Goal: Information Seeking & Learning: Learn about a topic

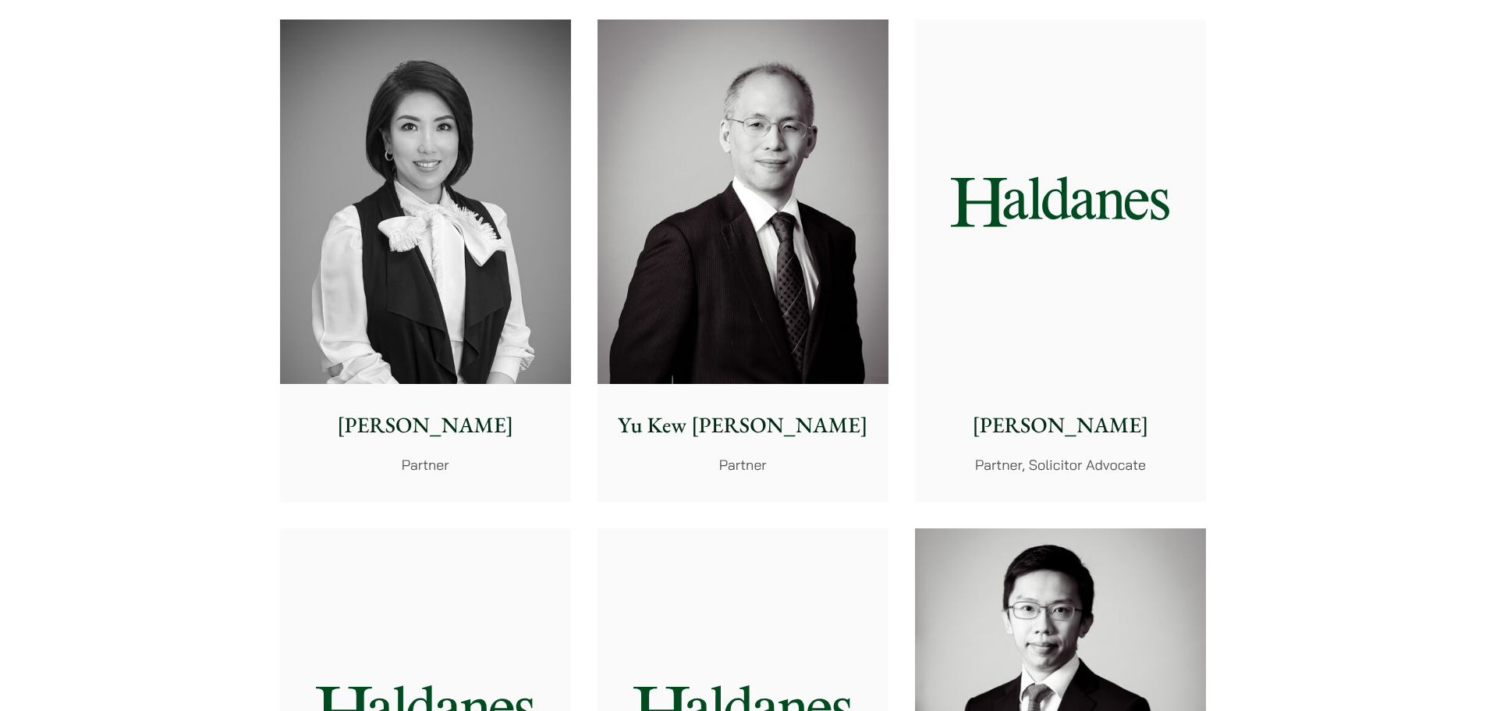
scroll to position [1449, 0]
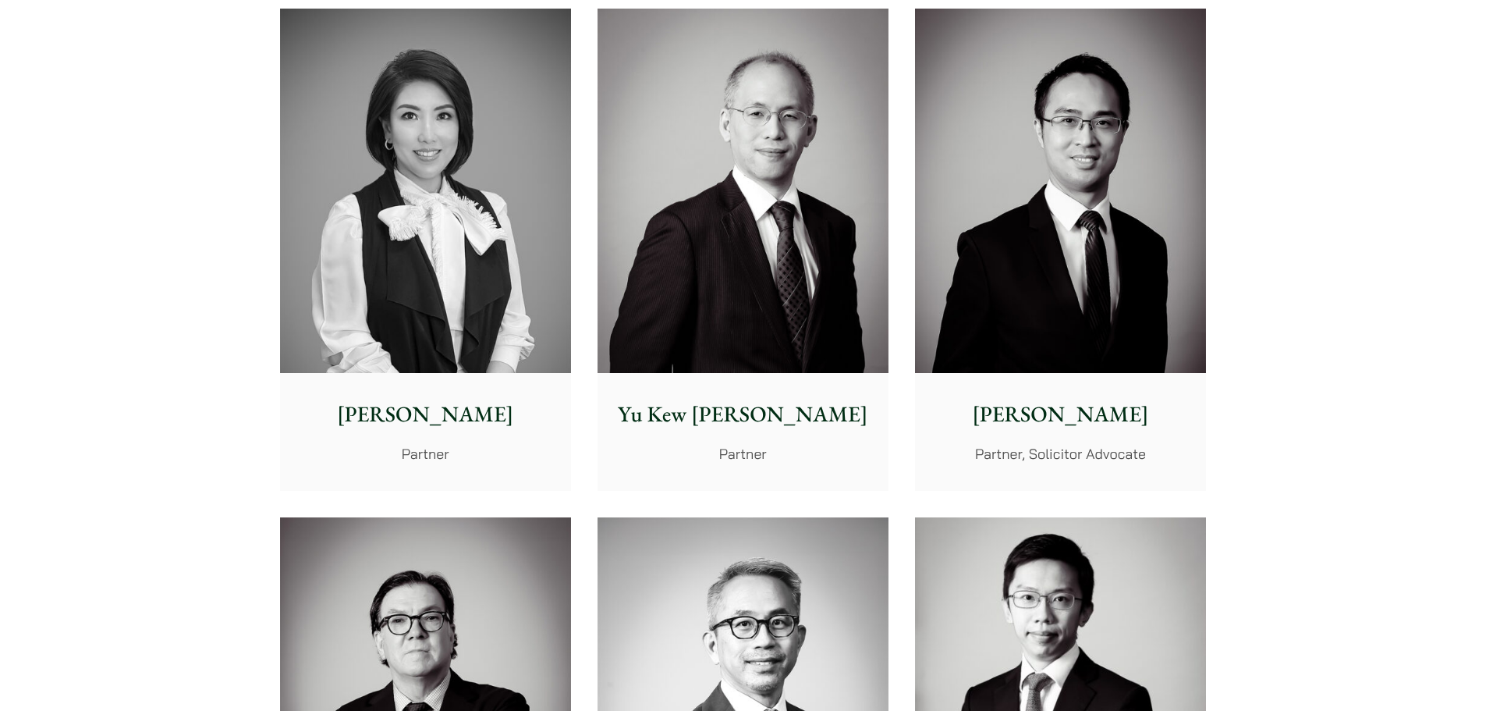
drag, startPoint x: 905, startPoint y: 179, endPoint x: 963, endPoint y: 194, distance: 59.8
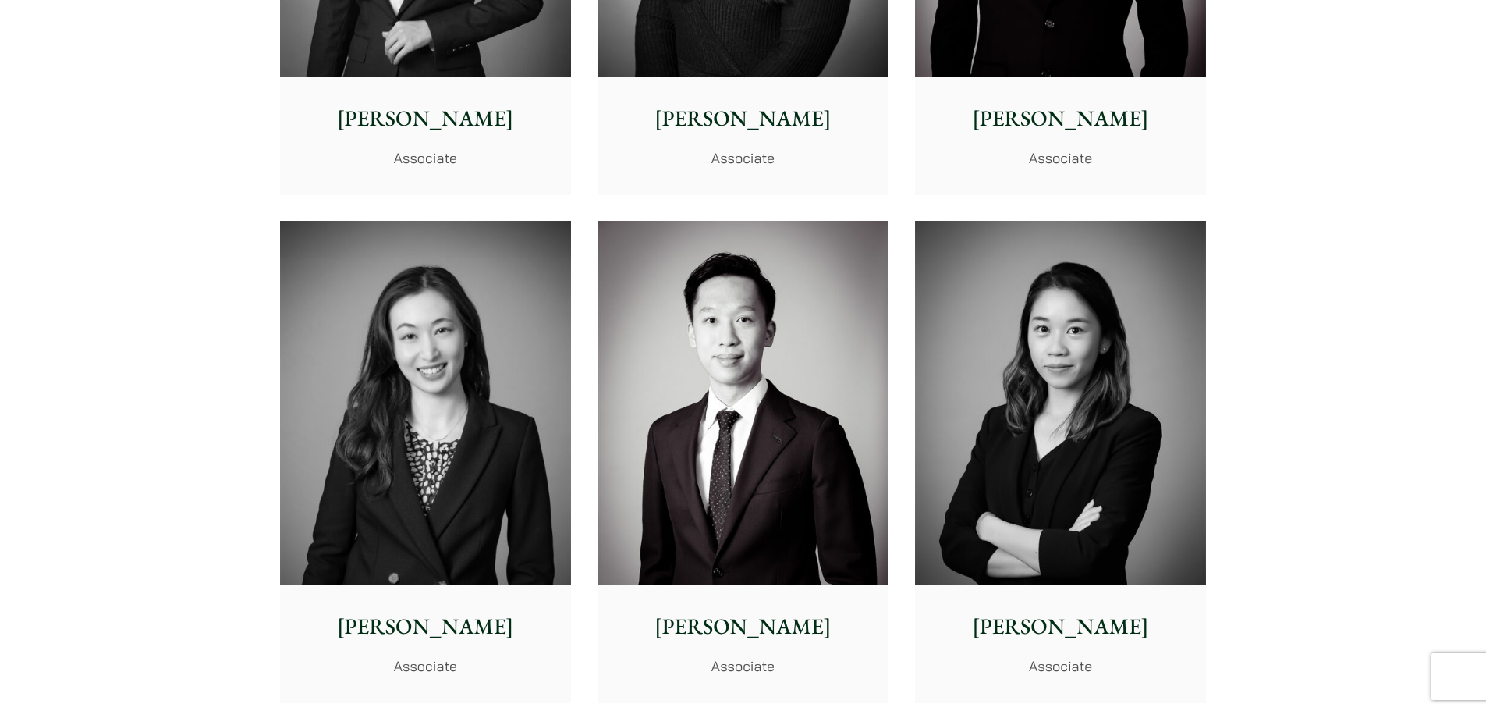
scroll to position [4901, 0]
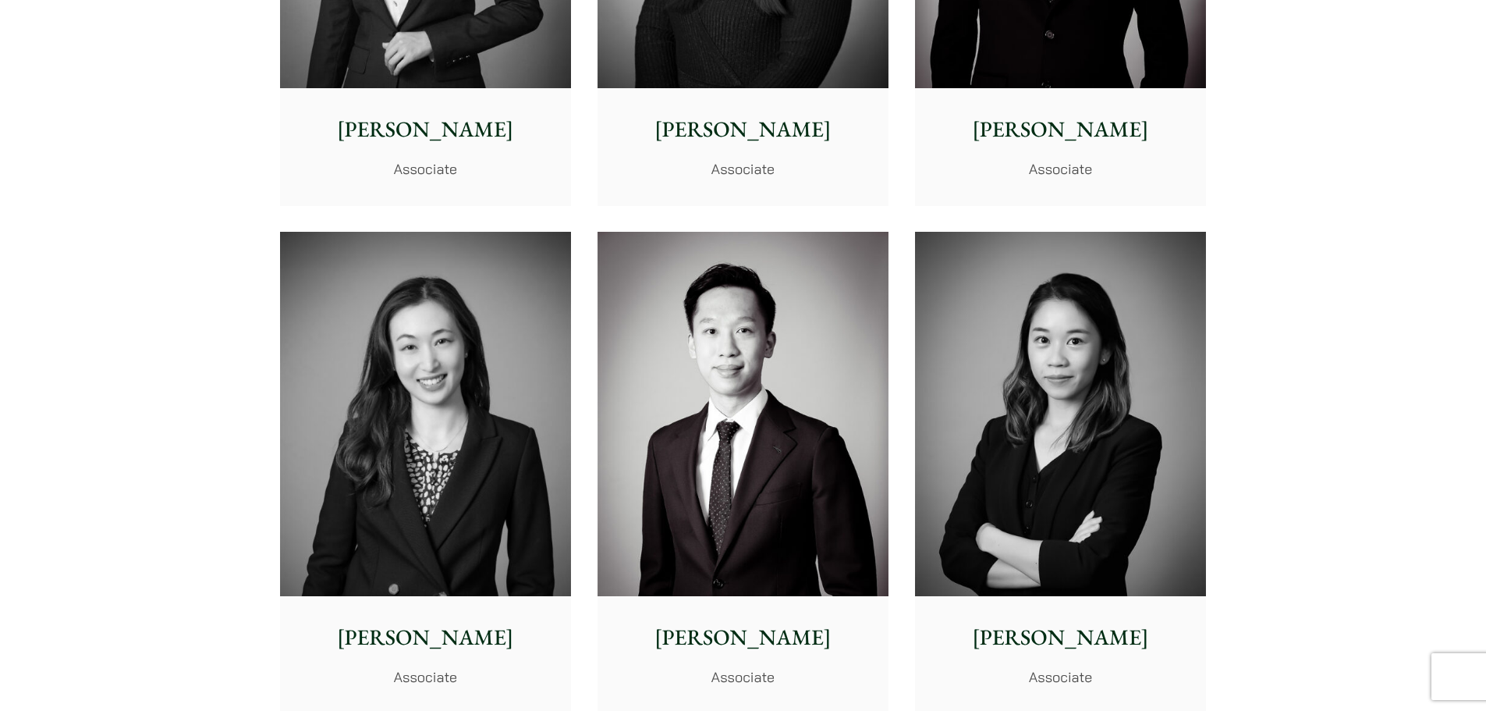
click at [1105, 372] on img at bounding box center [1060, 414] width 291 height 364
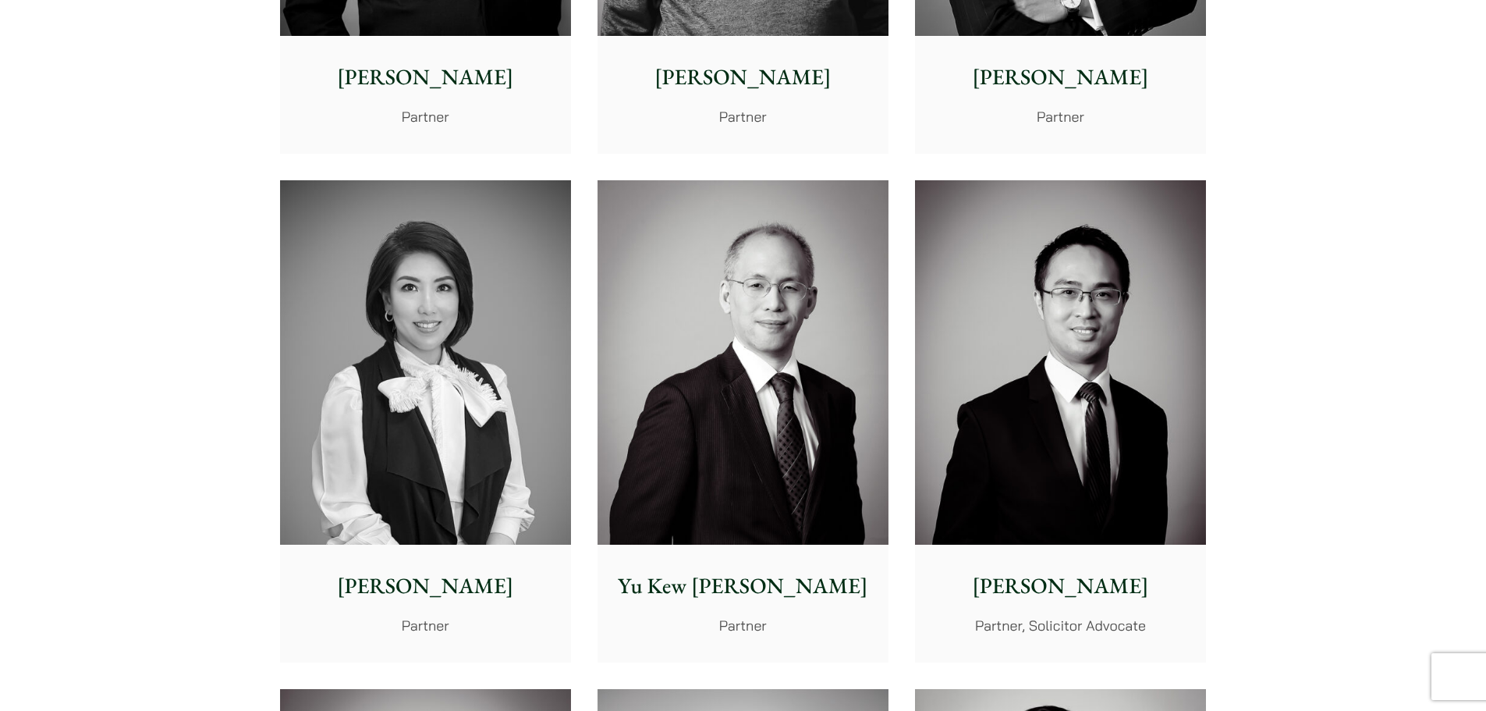
scroll to position [108, 0]
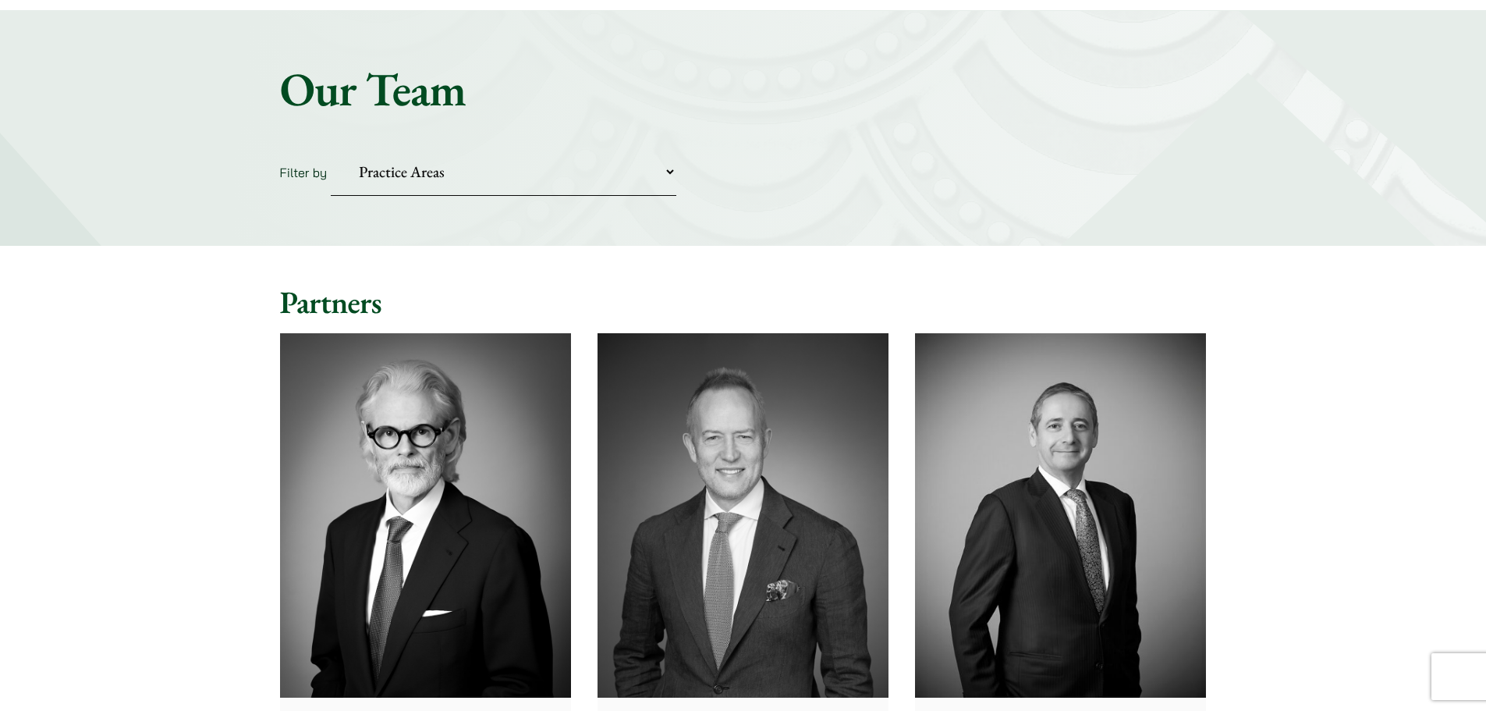
click at [808, 452] on img at bounding box center [743, 515] width 291 height 364
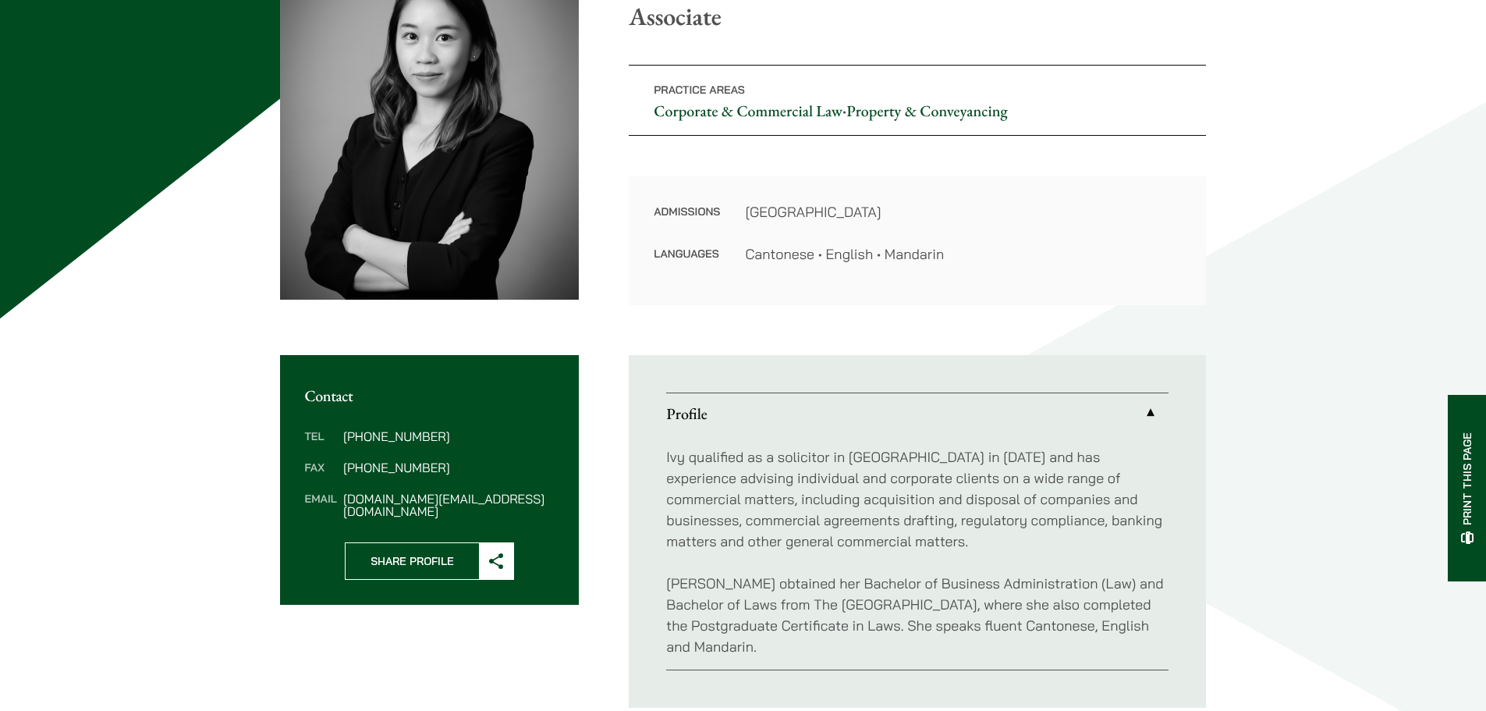
scroll to position [260, 0]
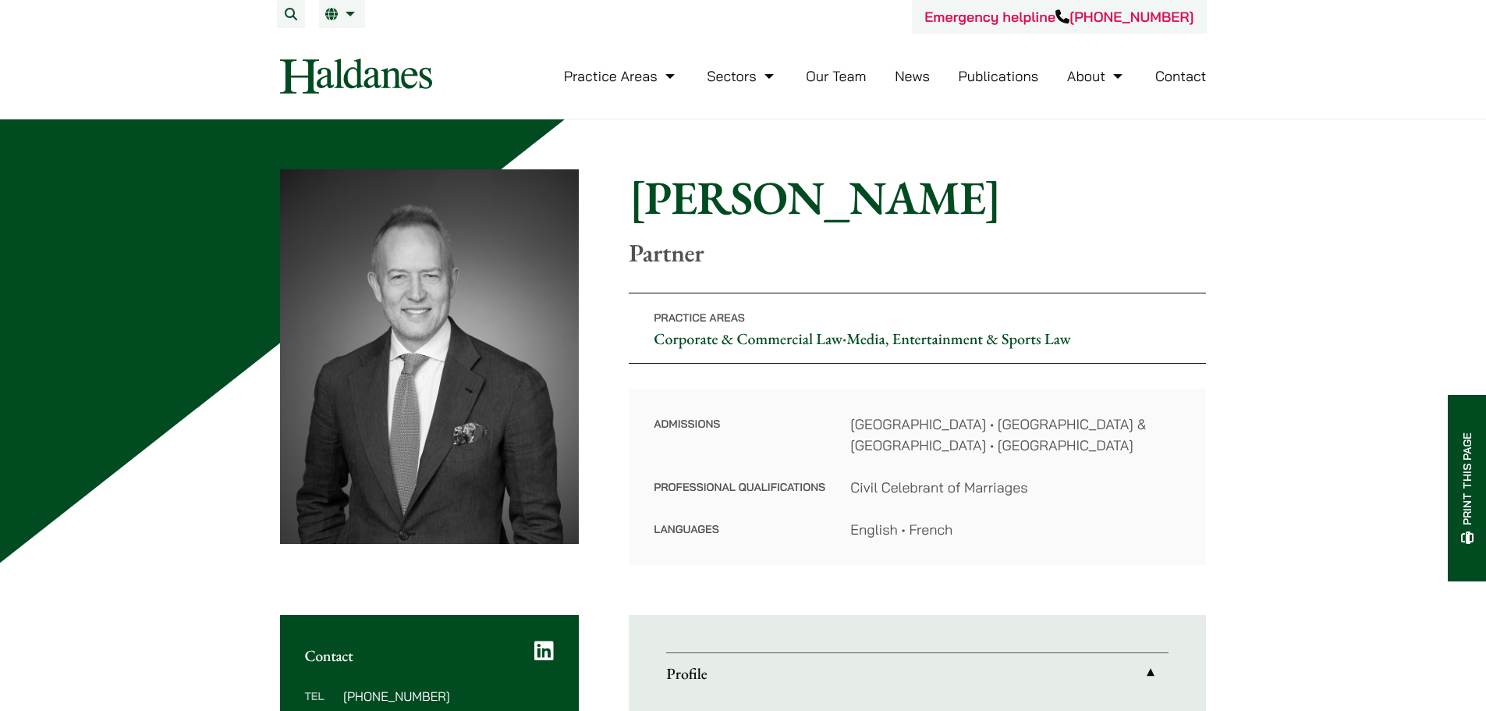
click at [874, 447] on dd "Hong Kong • England & Wales • Australian Capital Territory" at bounding box center [1015, 434] width 331 height 42
click at [874, 446] on dd "Hong Kong • England & Wales • Australian Capital Territory" at bounding box center [1015, 434] width 331 height 42
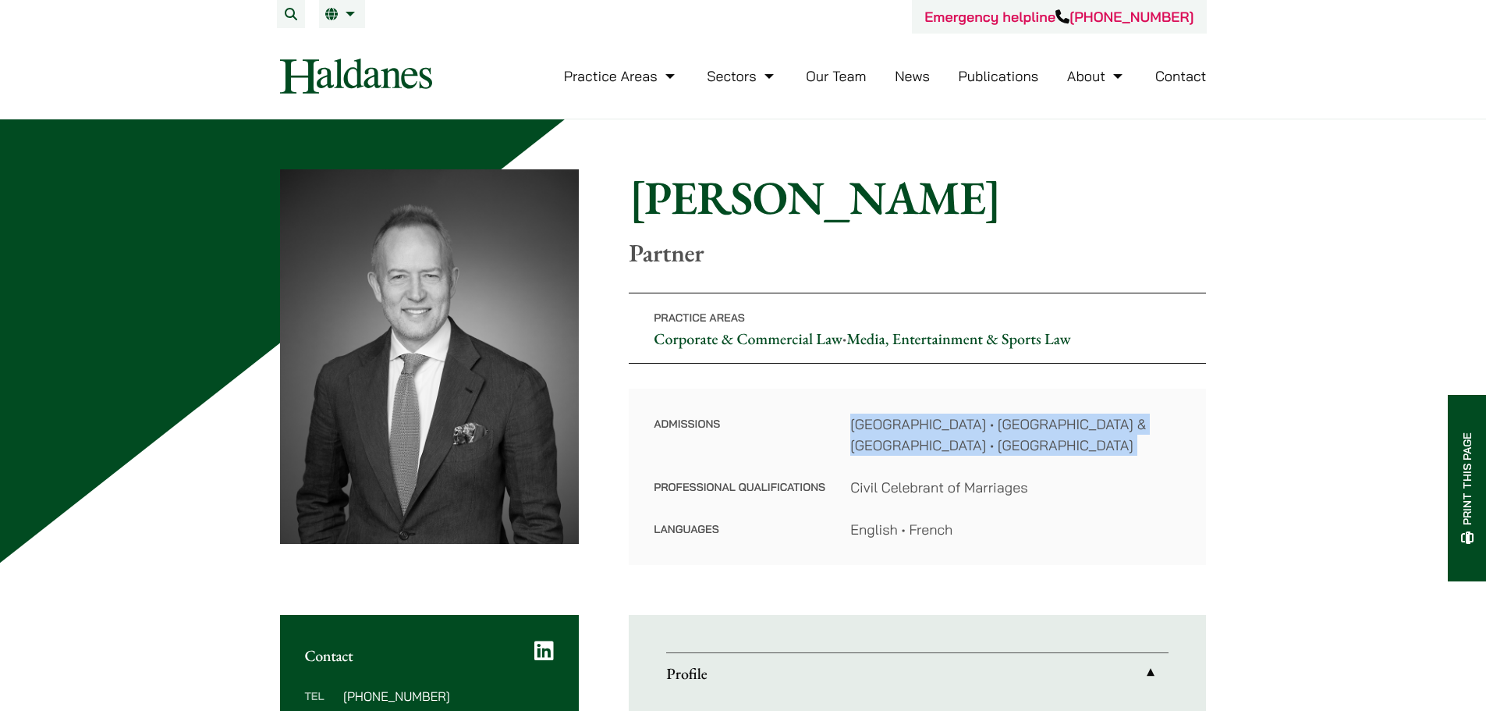
click at [874, 446] on dd "Hong Kong • England & Wales • Australian Capital Territory" at bounding box center [1015, 434] width 331 height 42
click at [867, 434] on dd "Hong Kong • England & Wales • Australian Capital Territory" at bounding box center [1015, 434] width 331 height 42
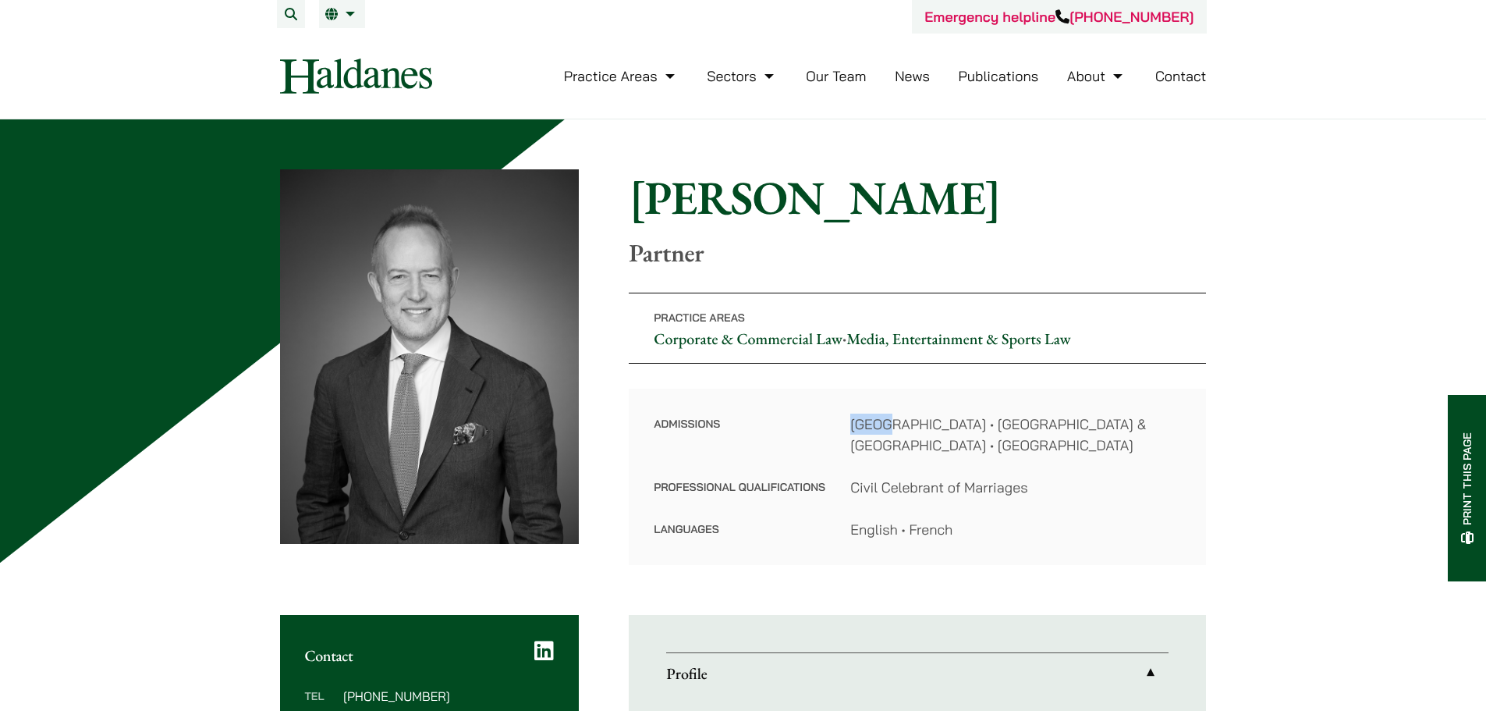
click at [867, 434] on dd "Hong Kong • England & Wales • Australian Capital Territory" at bounding box center [1015, 434] width 331 height 42
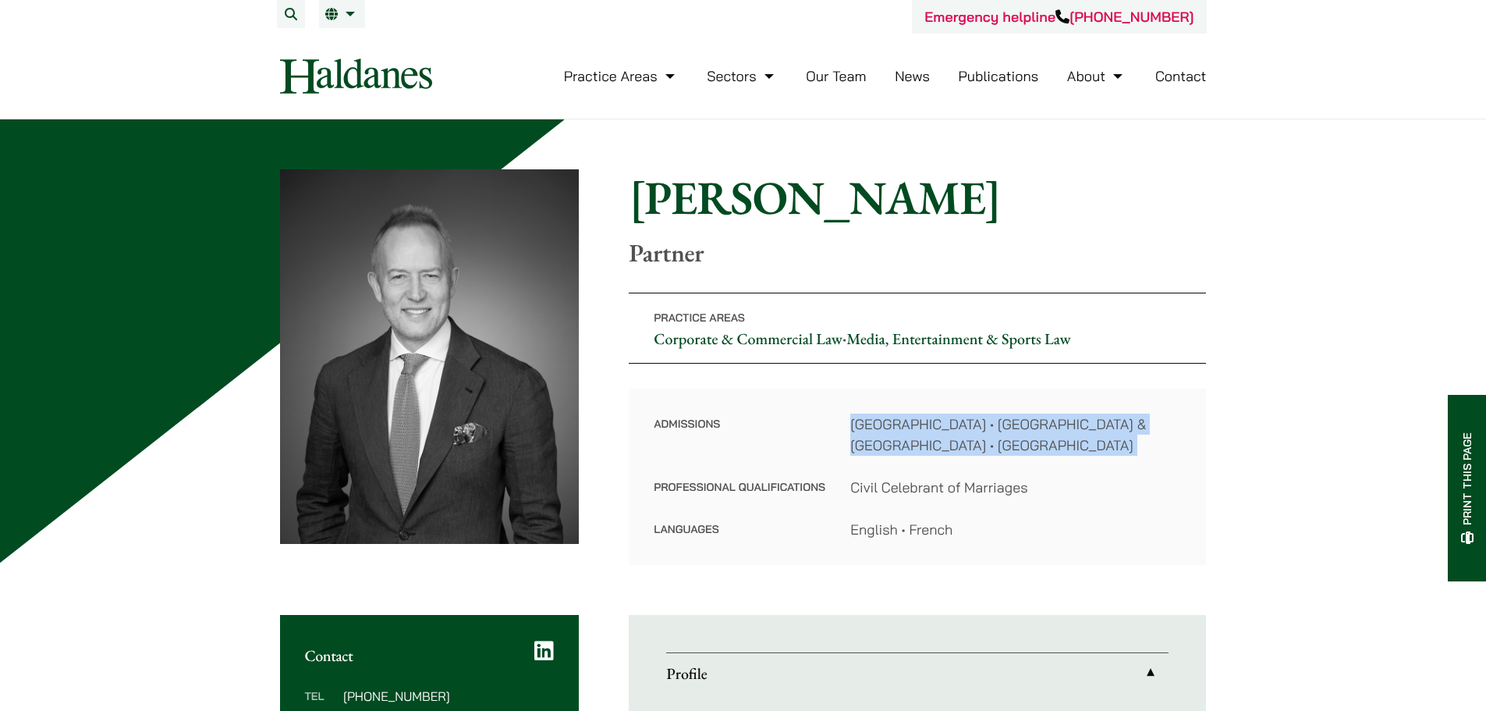
click at [867, 434] on dd "Hong Kong • England & Wales • Australian Capital Territory" at bounding box center [1015, 434] width 331 height 42
click at [915, 434] on dd "Hong Kong • England & Wales • Australian Capital Territory" at bounding box center [1015, 434] width 331 height 42
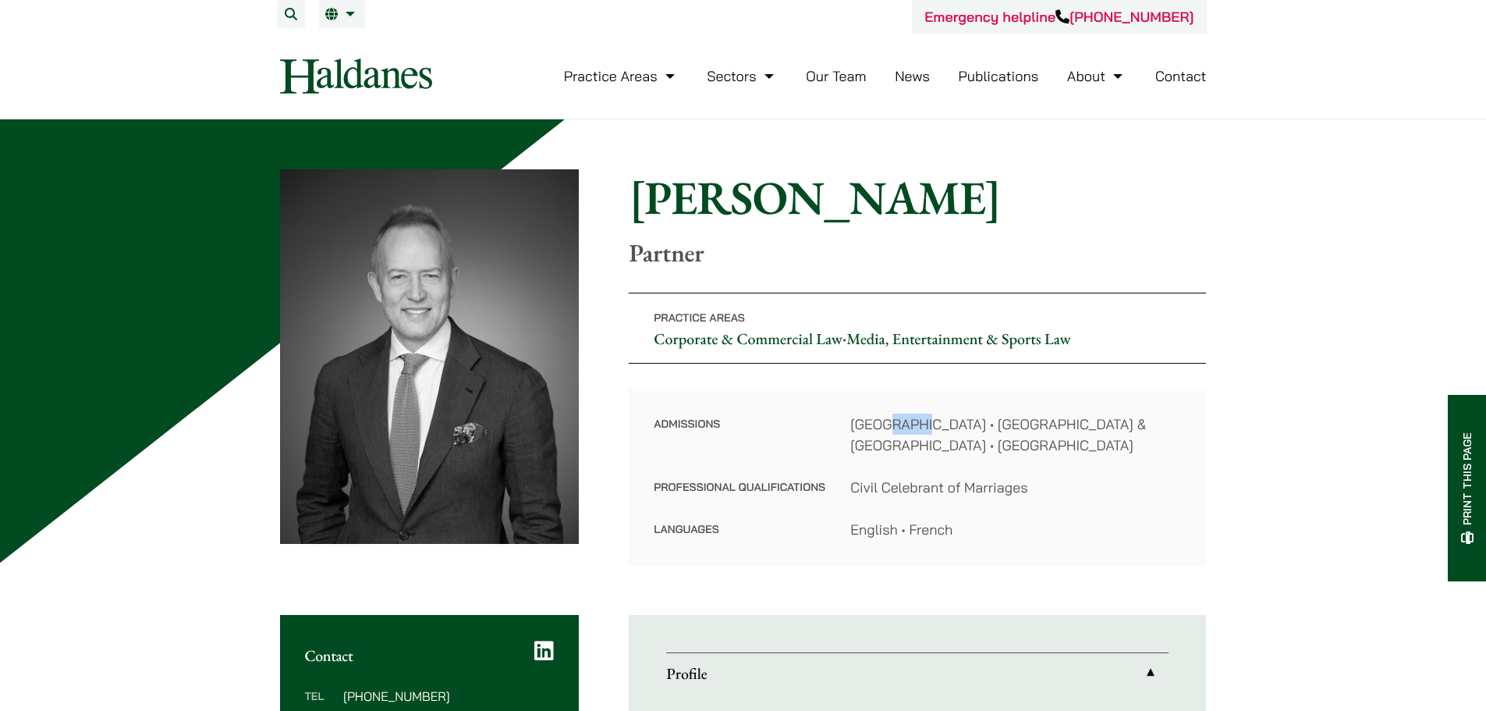
click at [915, 434] on dd "Hong Kong • England & Wales • Australian Capital Territory" at bounding box center [1015, 434] width 331 height 42
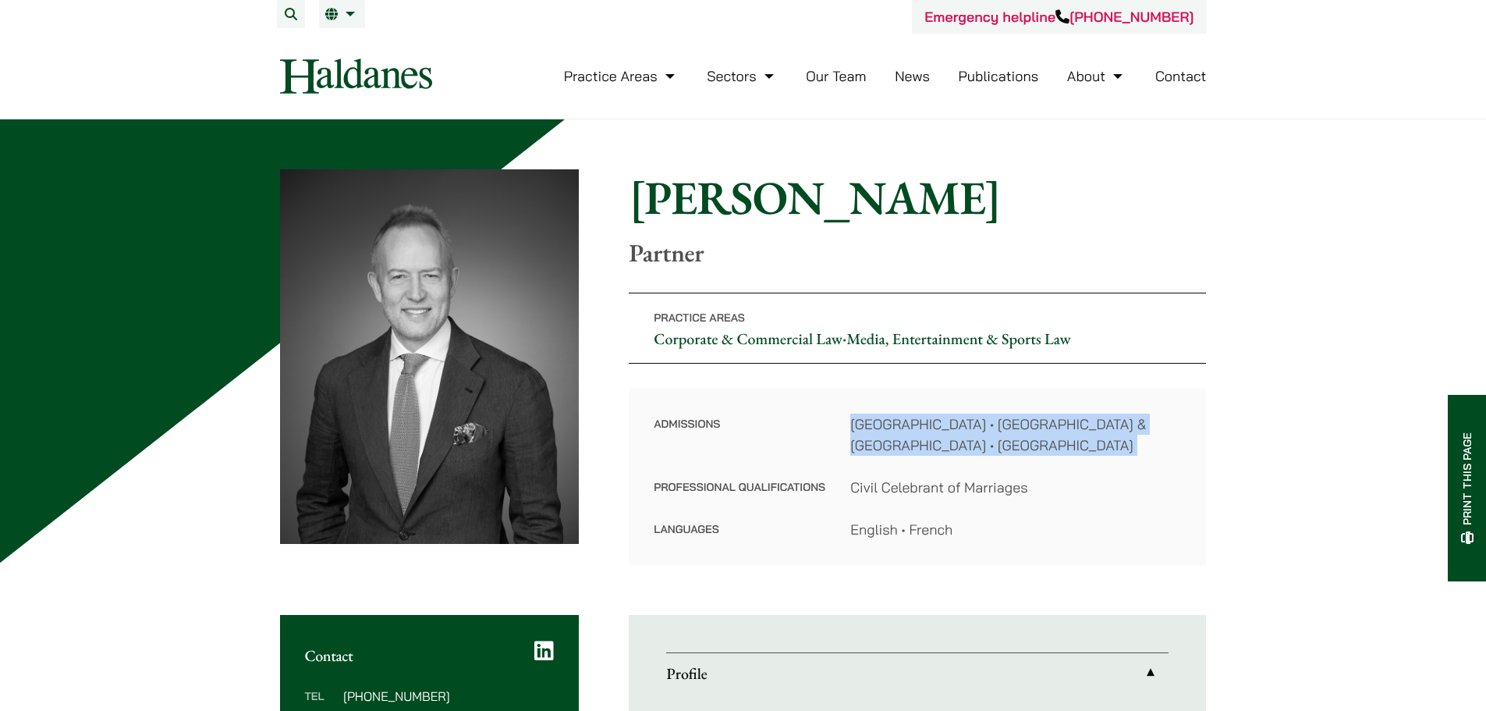
click at [915, 434] on dd "Hong Kong • England & Wales • Australian Capital Territory" at bounding box center [1015, 434] width 331 height 42
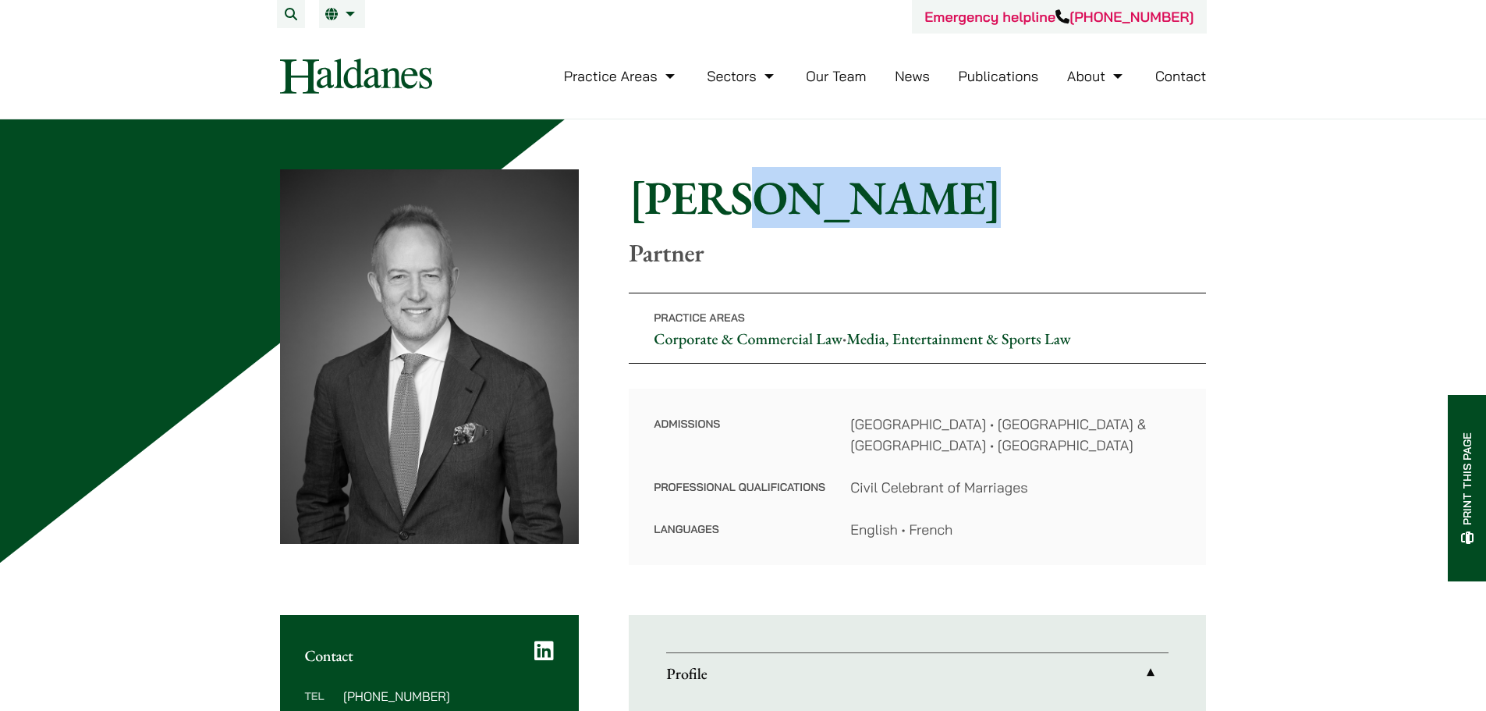
drag, startPoint x: 922, startPoint y: 177, endPoint x: 730, endPoint y: 198, distance: 193.0
click at [730, 198] on h1 "[PERSON_NAME]" at bounding box center [917, 197] width 577 height 56
copy h1 "McLellan"
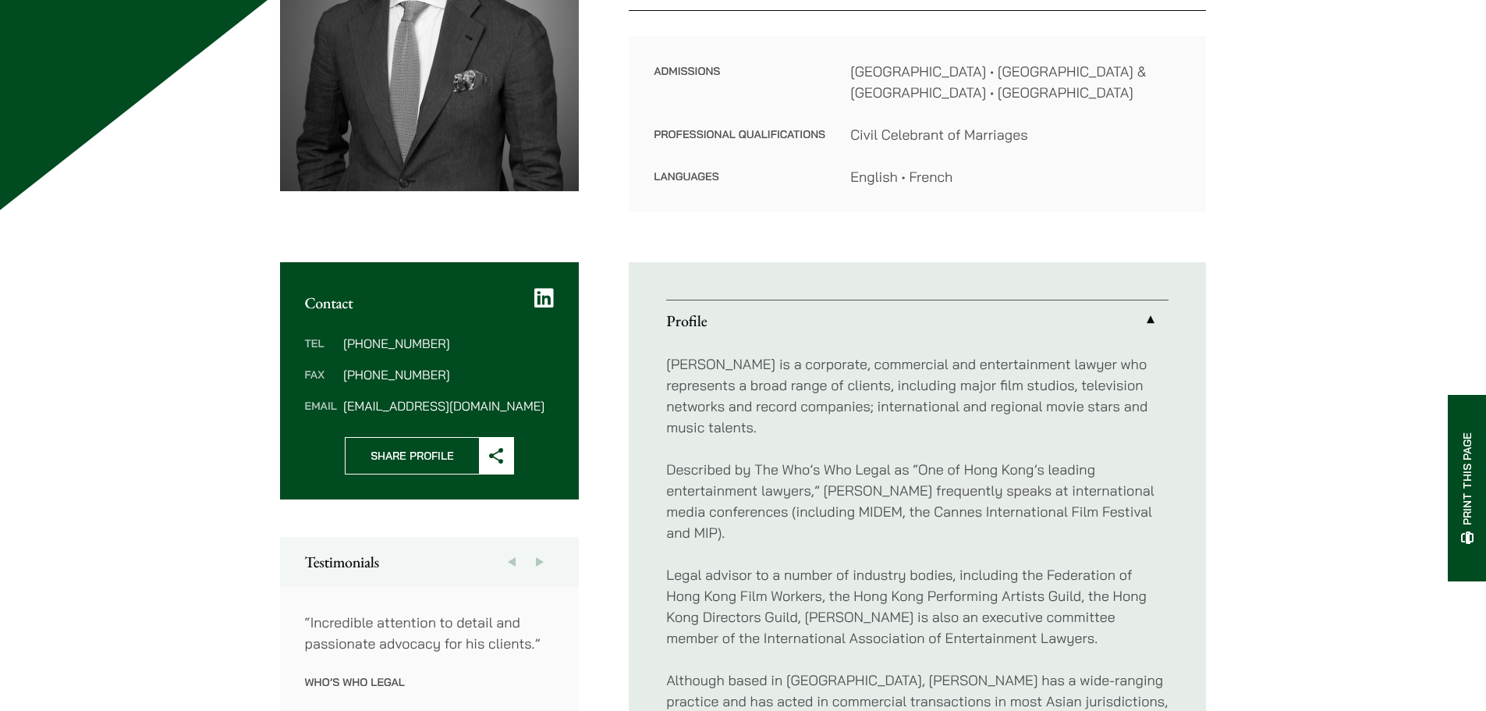
scroll to position [364, 0]
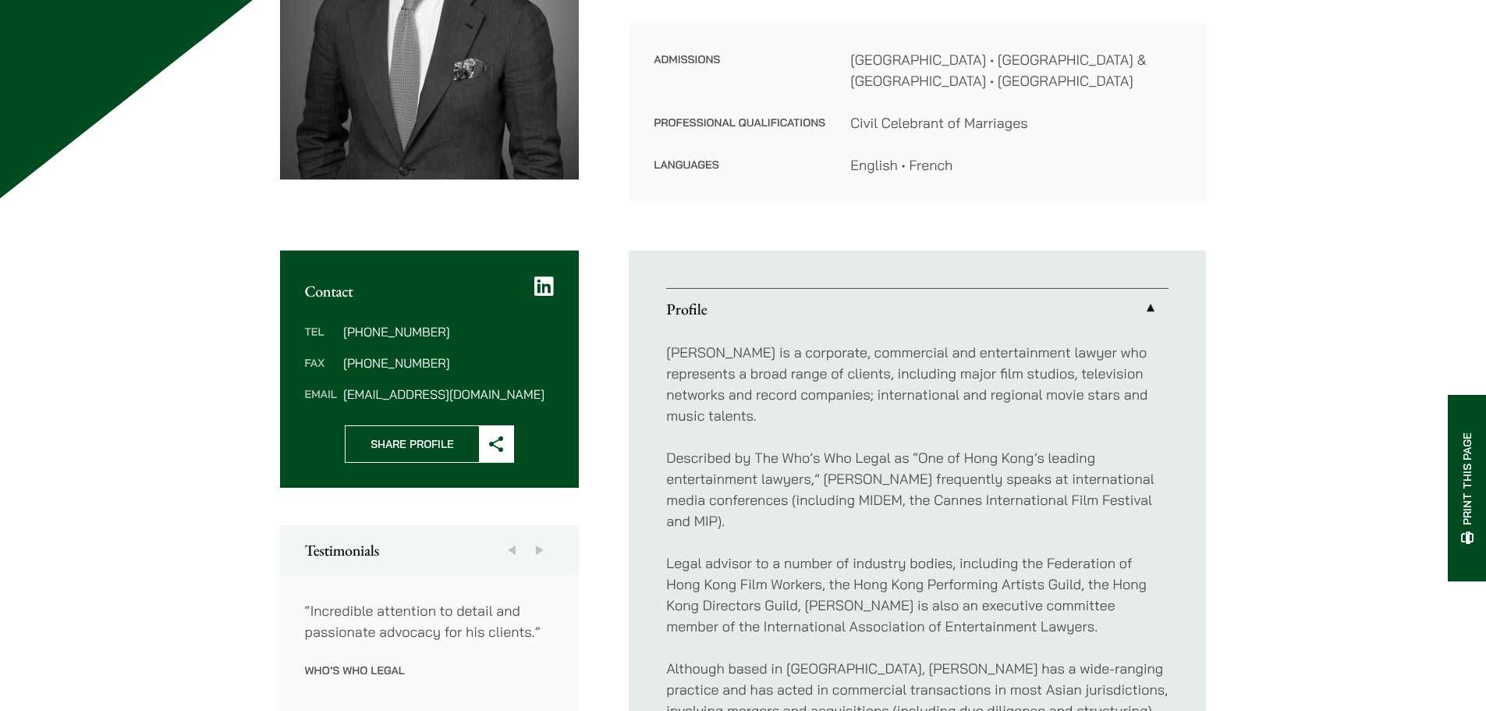
click at [982, 353] on p "John is a corporate, commercial and entertainment lawyer who represents a broad…" at bounding box center [917, 384] width 502 height 84
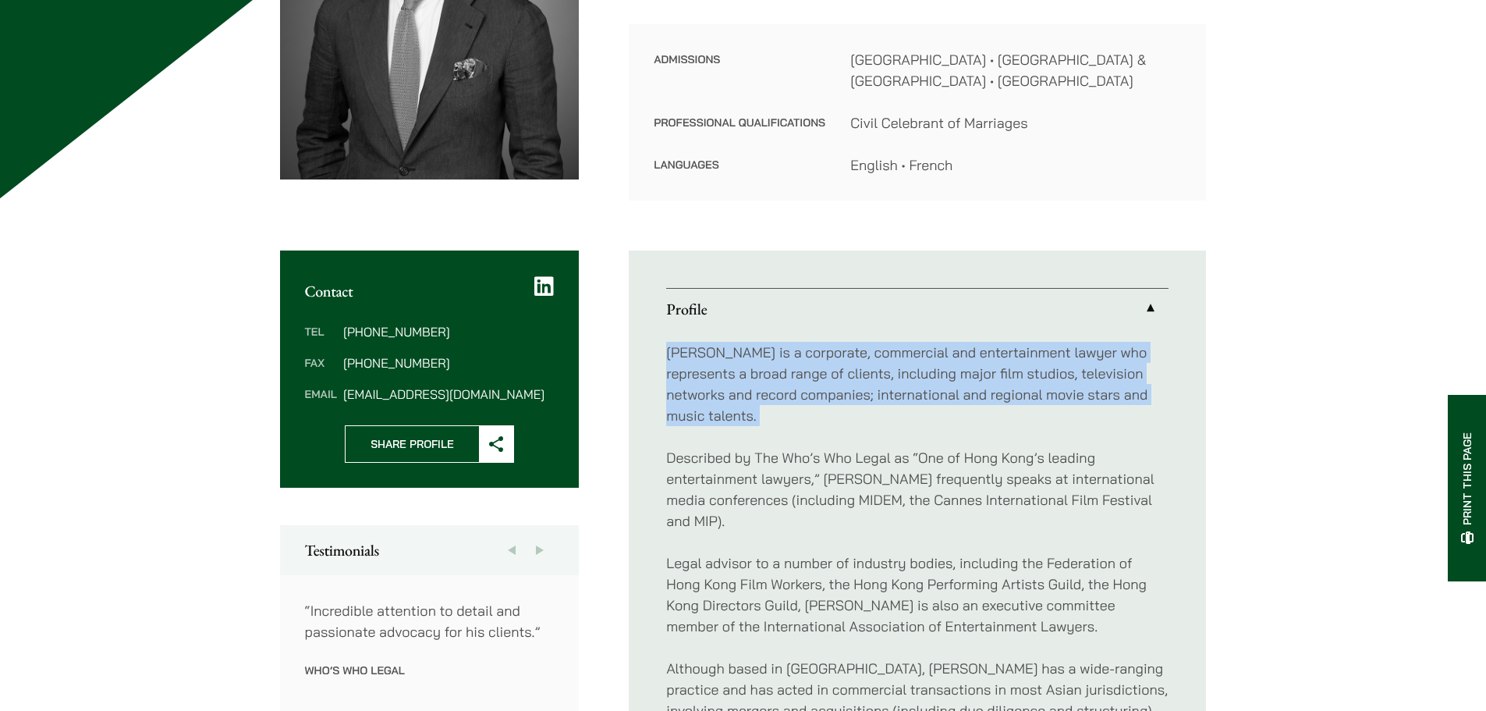
click at [982, 353] on p "John is a corporate, commercial and entertainment lawyer who represents a broad…" at bounding box center [917, 384] width 502 height 84
click at [974, 356] on p "John is a corporate, commercial and entertainment lawyer who represents a broad…" at bounding box center [917, 384] width 502 height 84
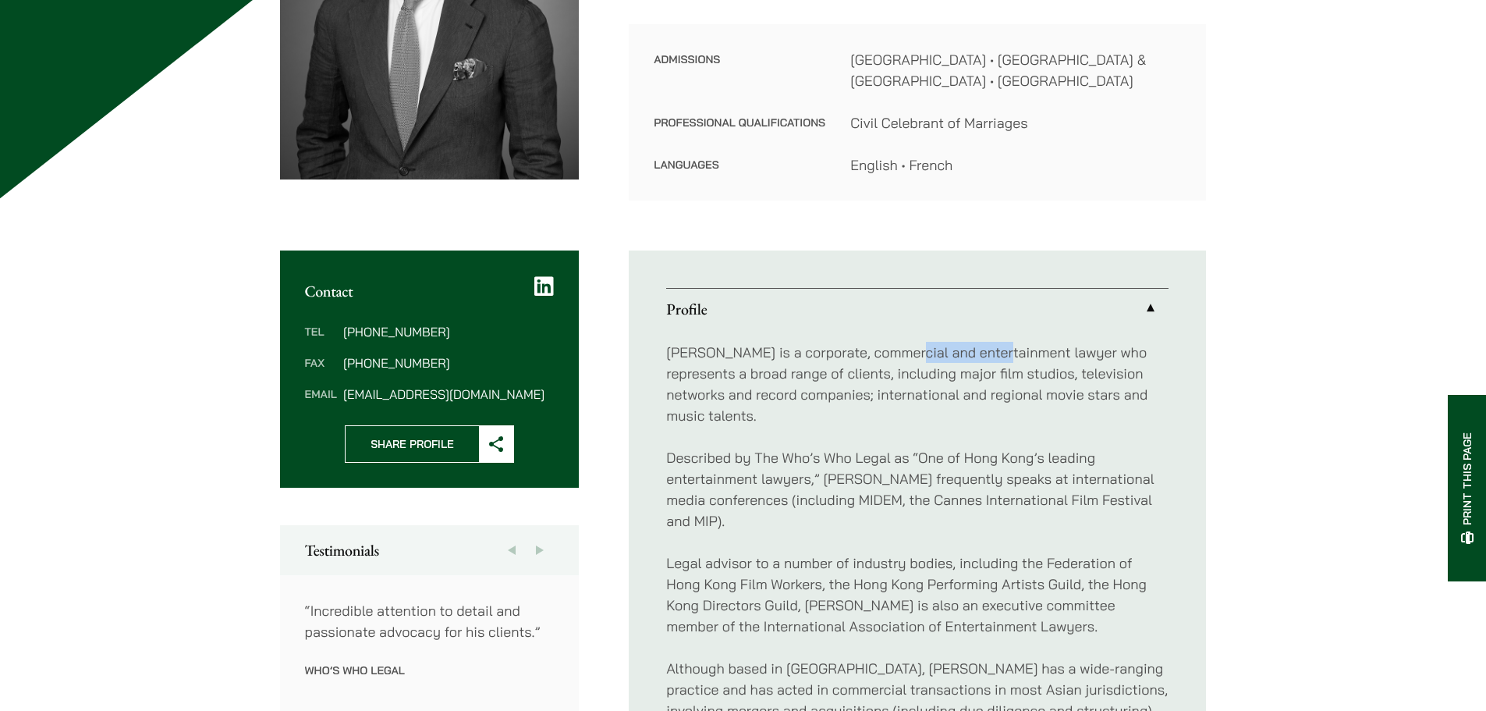
click at [974, 356] on p "John is a corporate, commercial and entertainment lawyer who represents a broad…" at bounding box center [917, 384] width 502 height 84
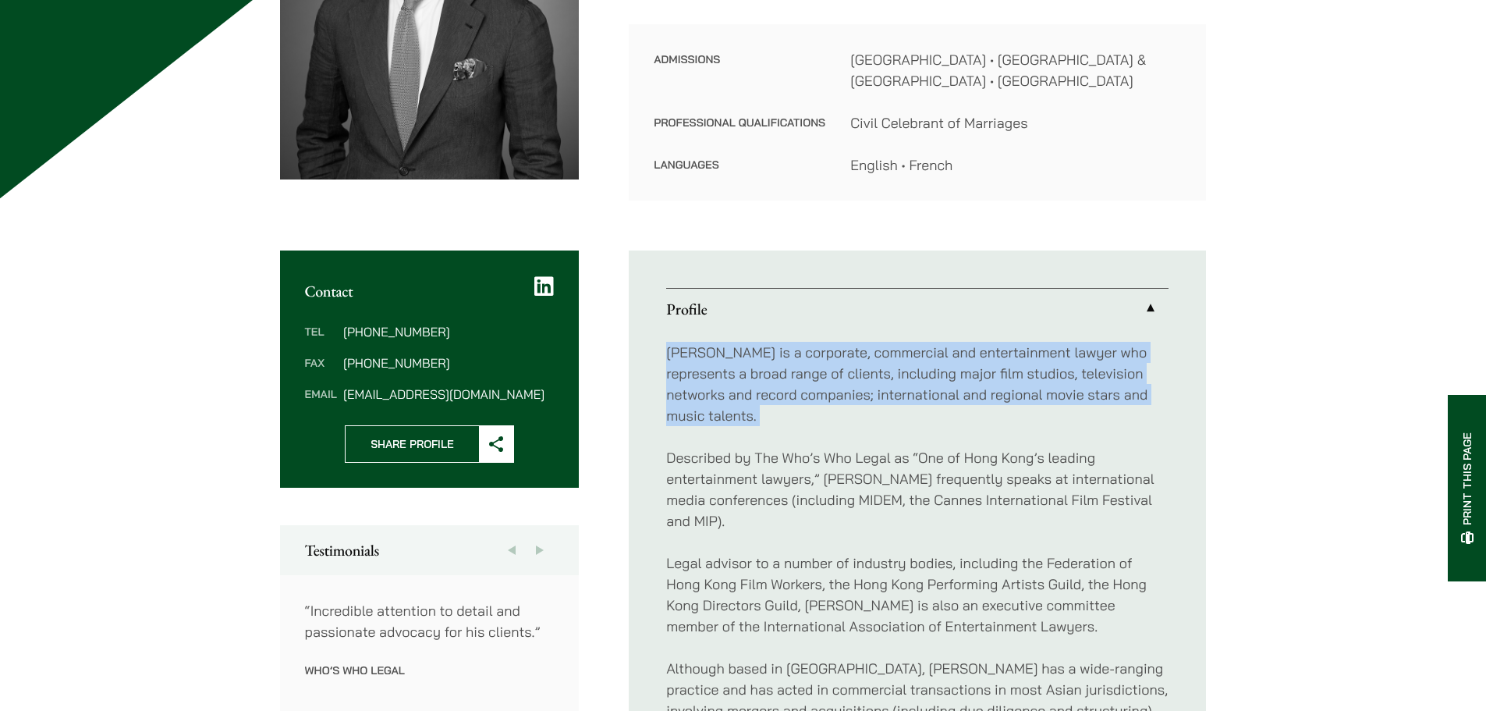
click at [974, 356] on p "John is a corporate, commercial and entertainment lawyer who represents a broad…" at bounding box center [917, 384] width 502 height 84
click at [962, 358] on p "John is a corporate, commercial and entertainment lawyer who represents a broad…" at bounding box center [917, 384] width 502 height 84
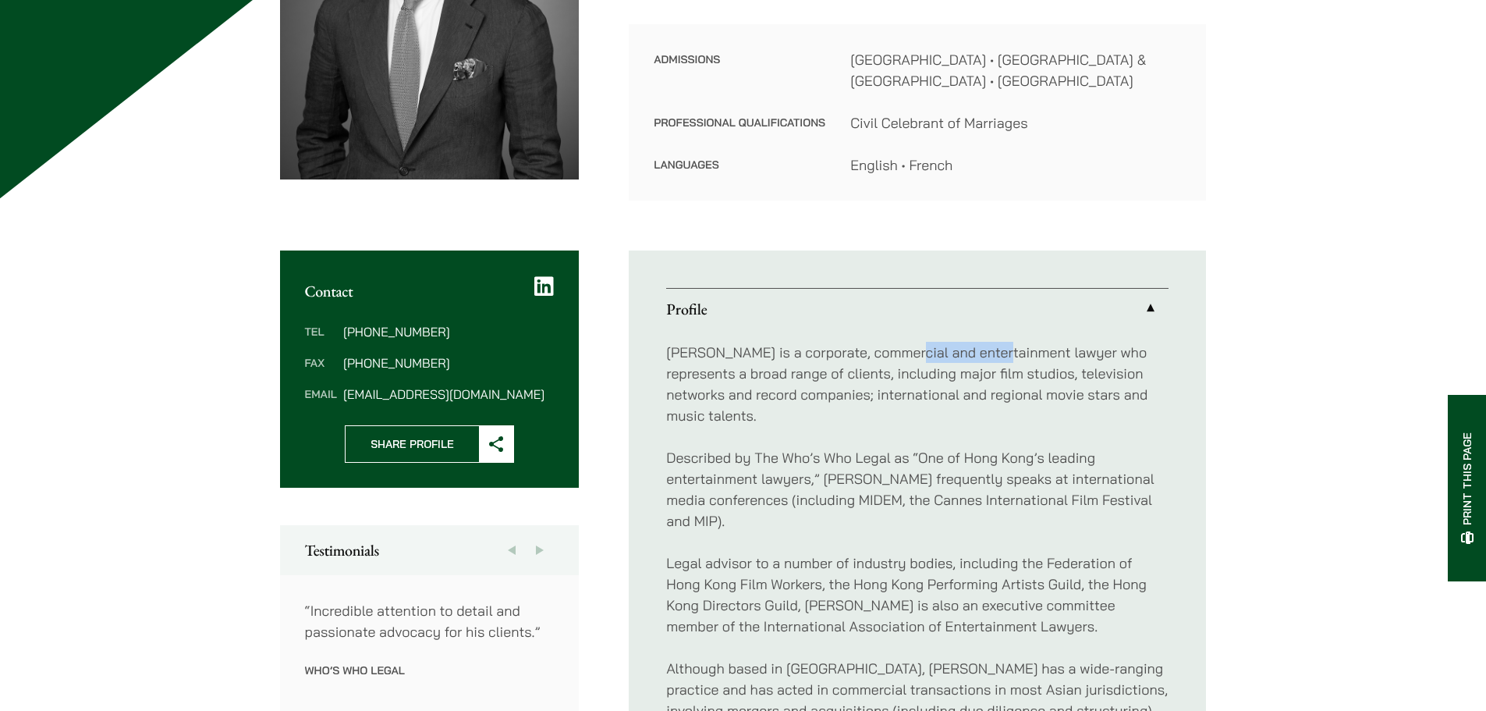
click at [962, 358] on p "John is a corporate, commercial and entertainment lawyer who represents a broad…" at bounding box center [917, 384] width 502 height 84
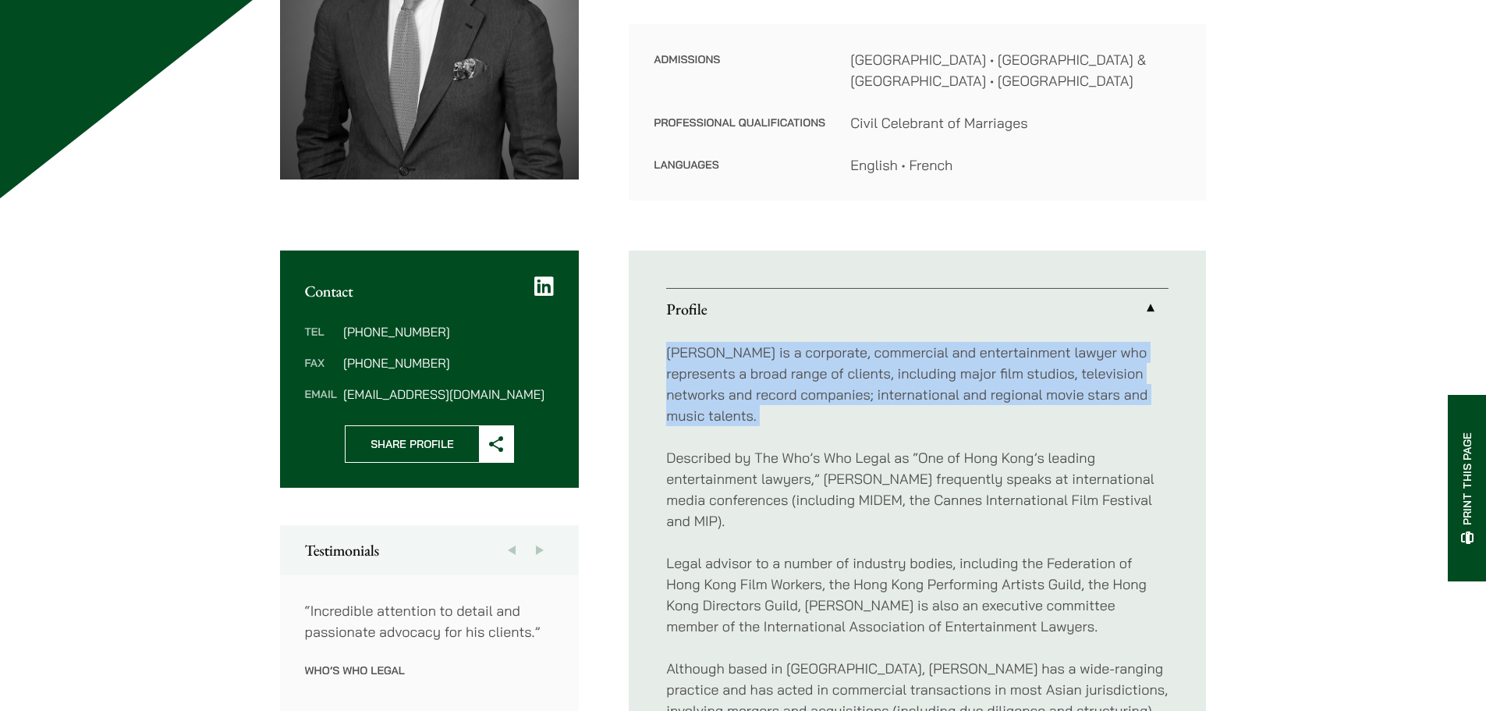
click at [962, 358] on p "John is a corporate, commercial and entertainment lawyer who represents a broad…" at bounding box center [917, 384] width 502 height 84
click at [951, 359] on p "John is a corporate, commercial and entertainment lawyer who represents a broad…" at bounding box center [917, 384] width 502 height 84
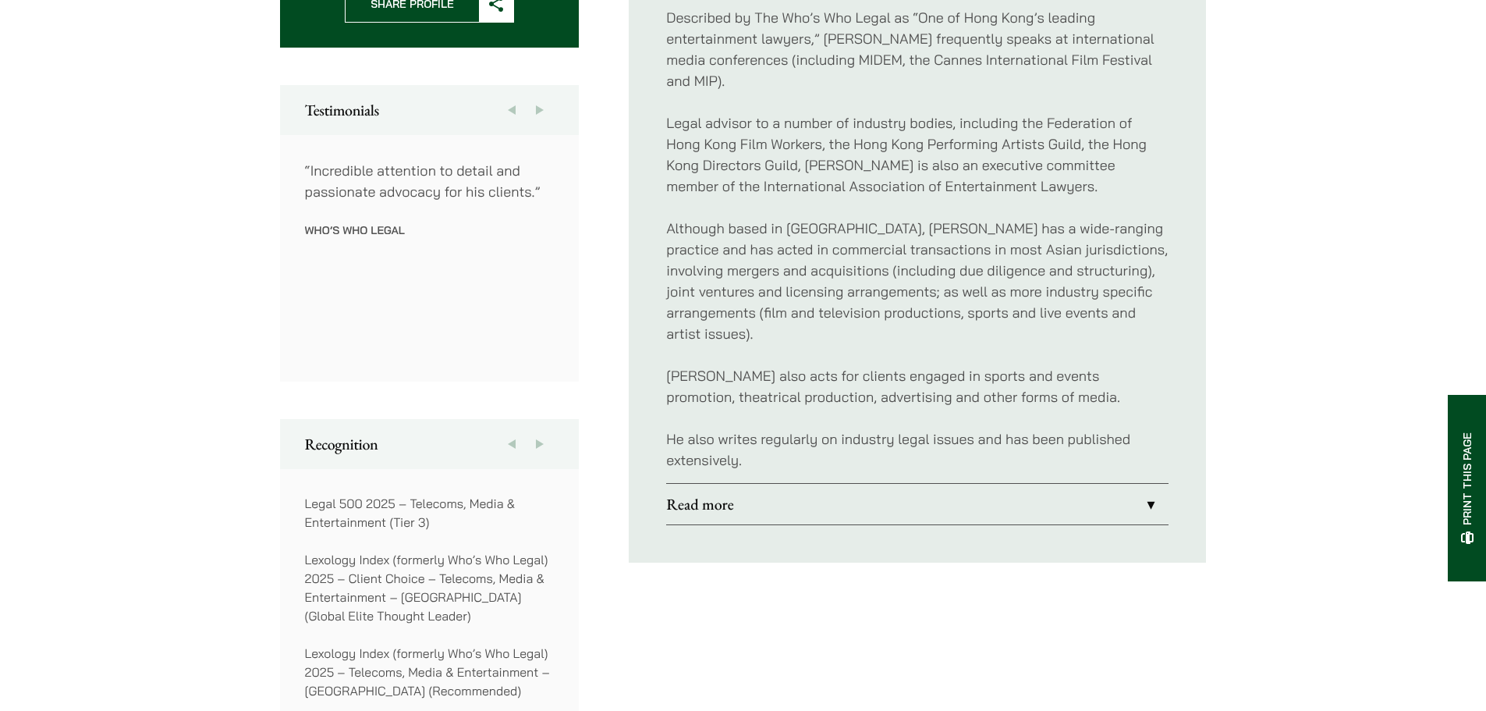
scroll to position [936, 0]
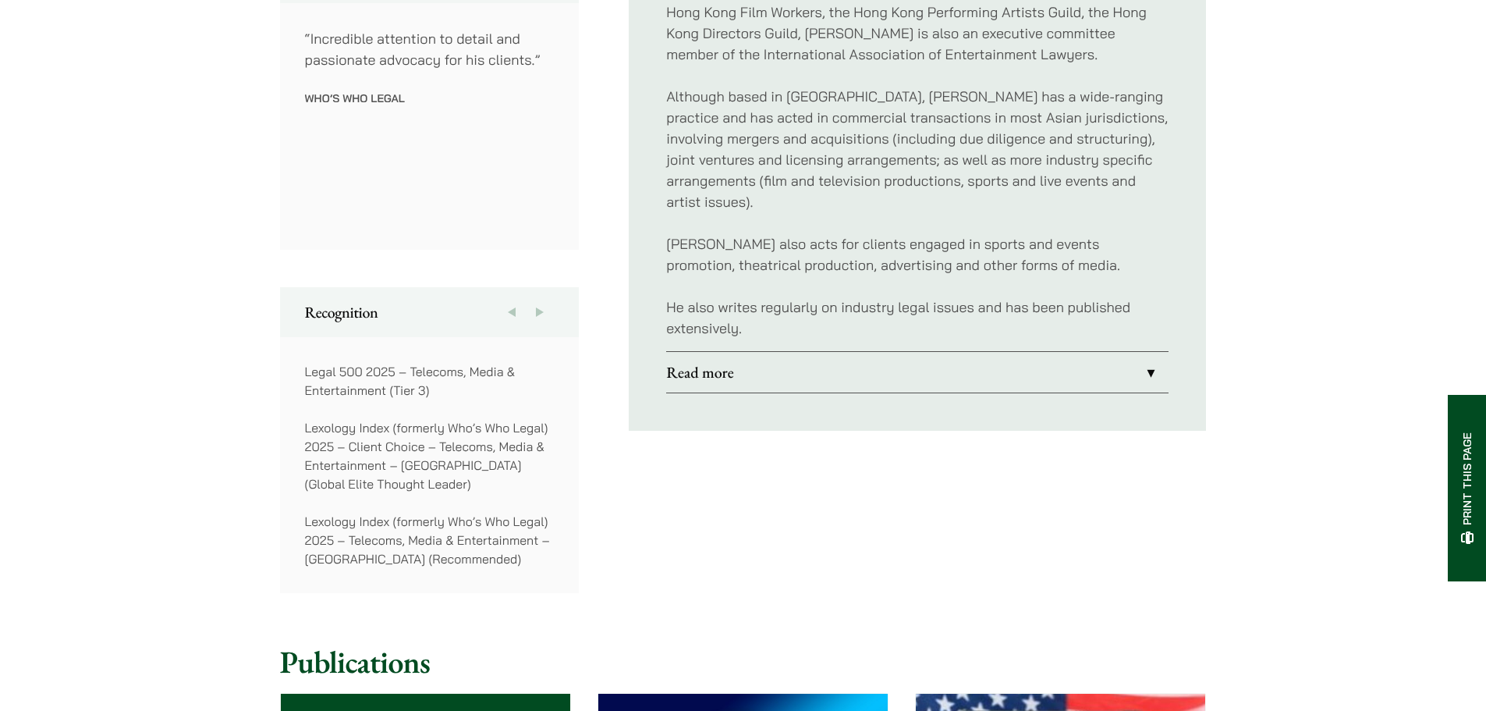
click at [970, 359] on link "Read more" at bounding box center [917, 372] width 502 height 41
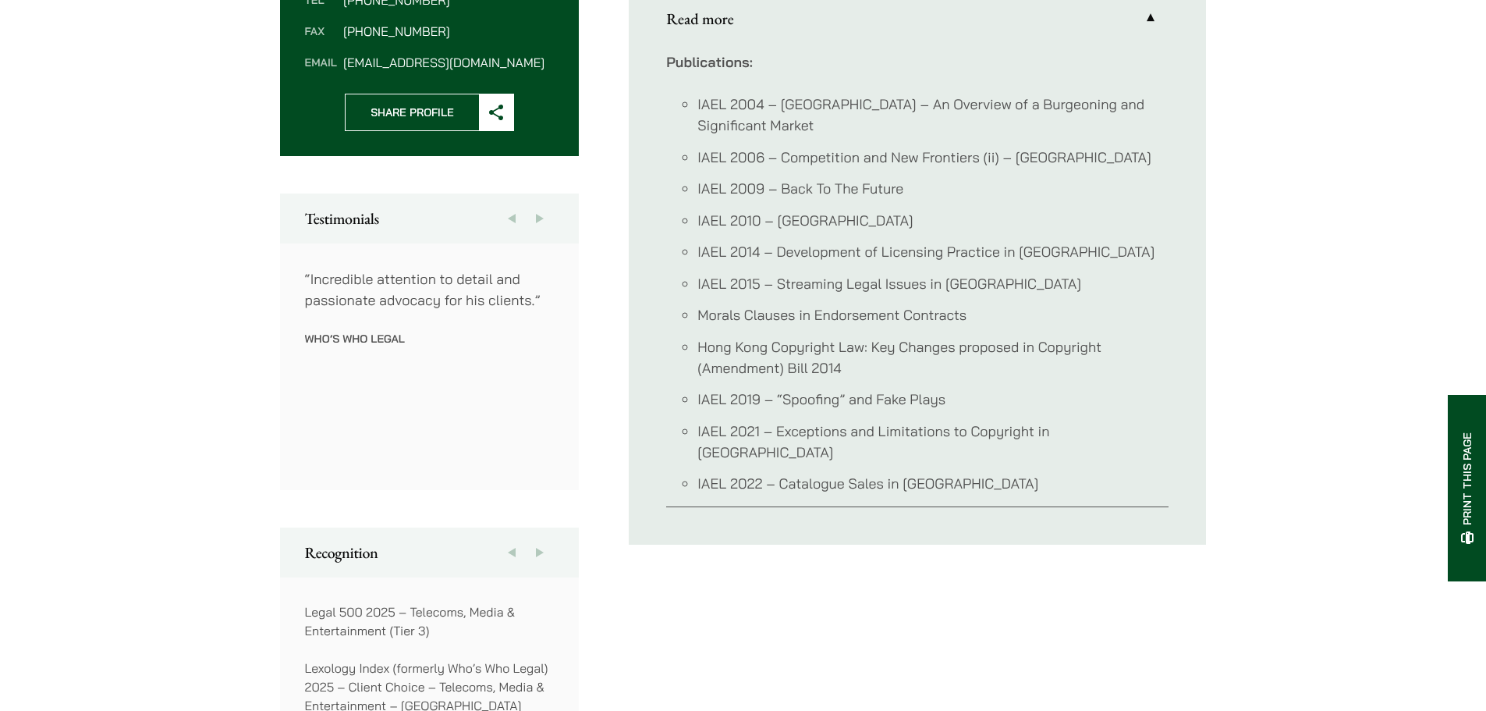
scroll to position [572, 0]
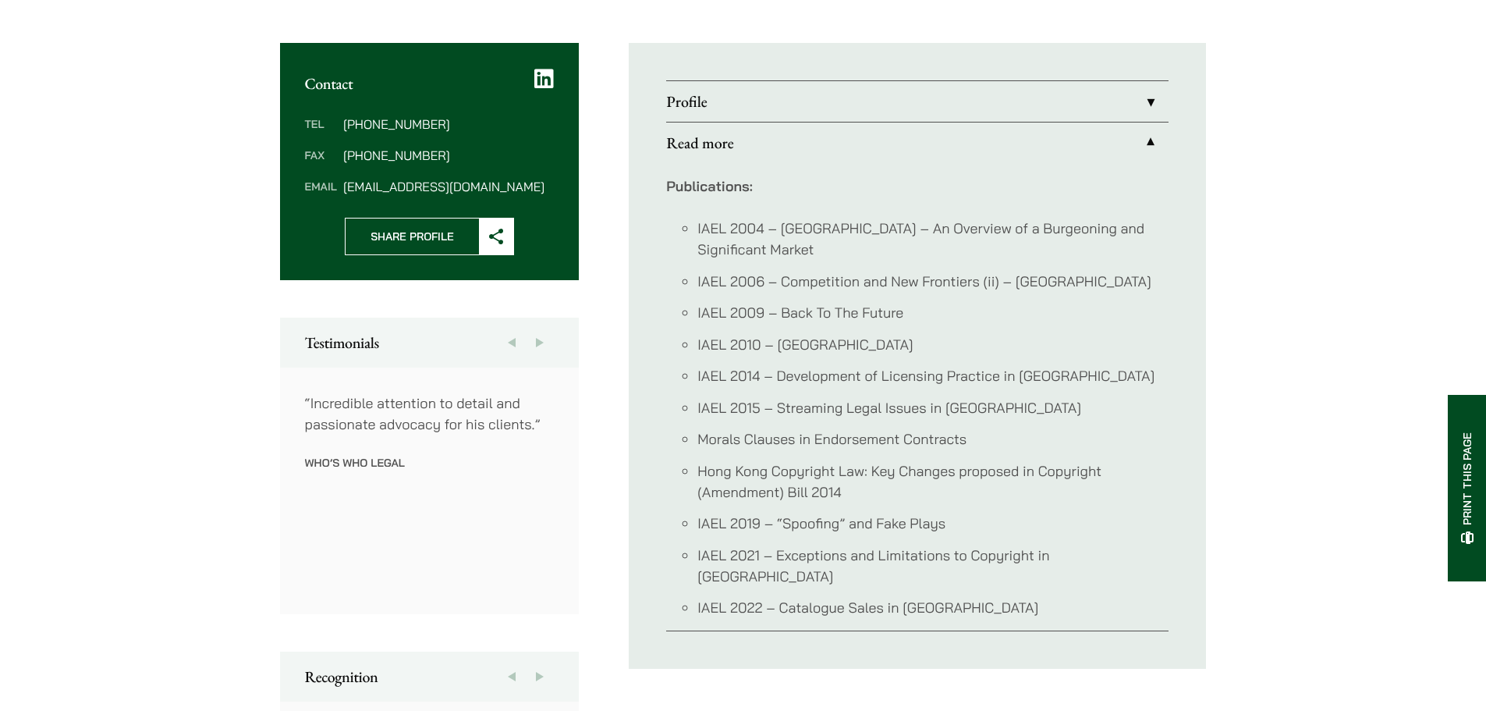
click at [1063, 99] on link "Profile" at bounding box center [917, 101] width 502 height 41
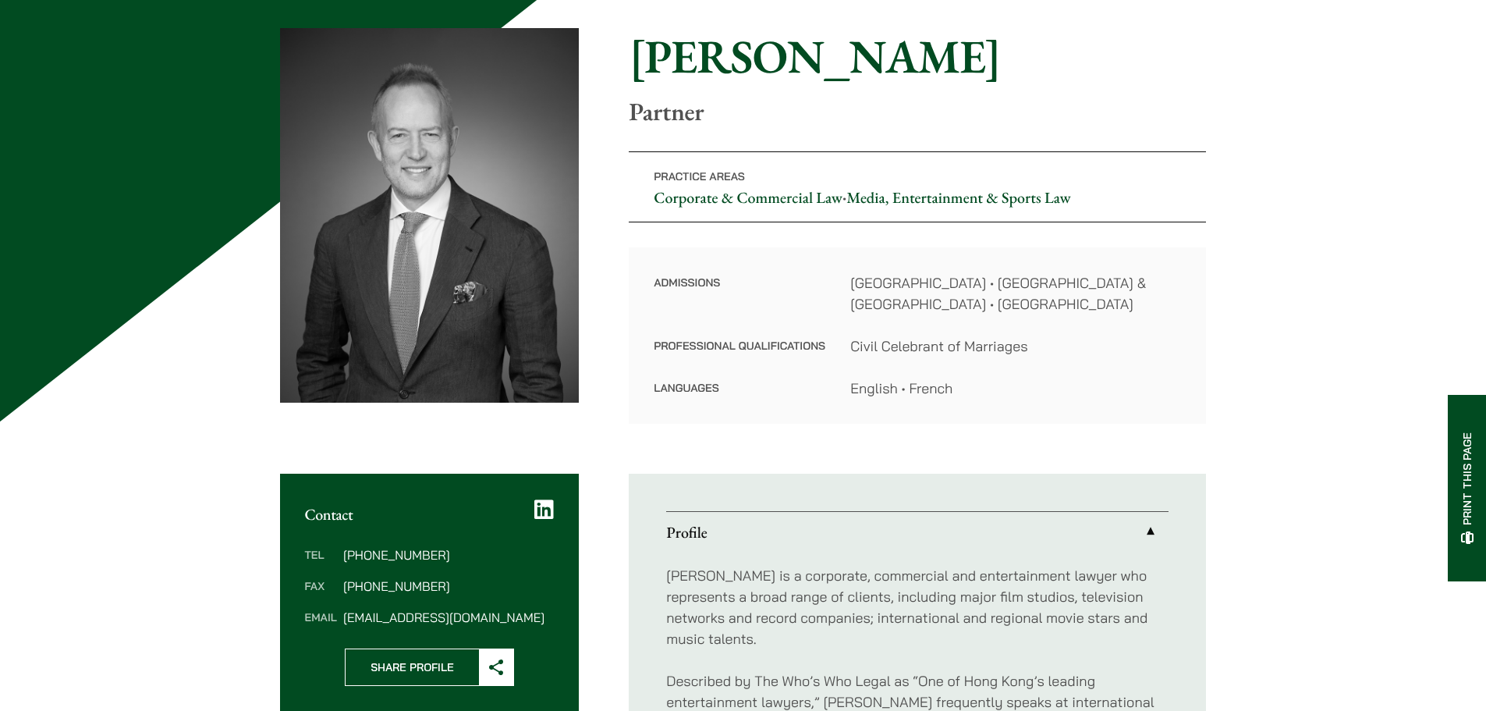
scroll to position [105, 0]
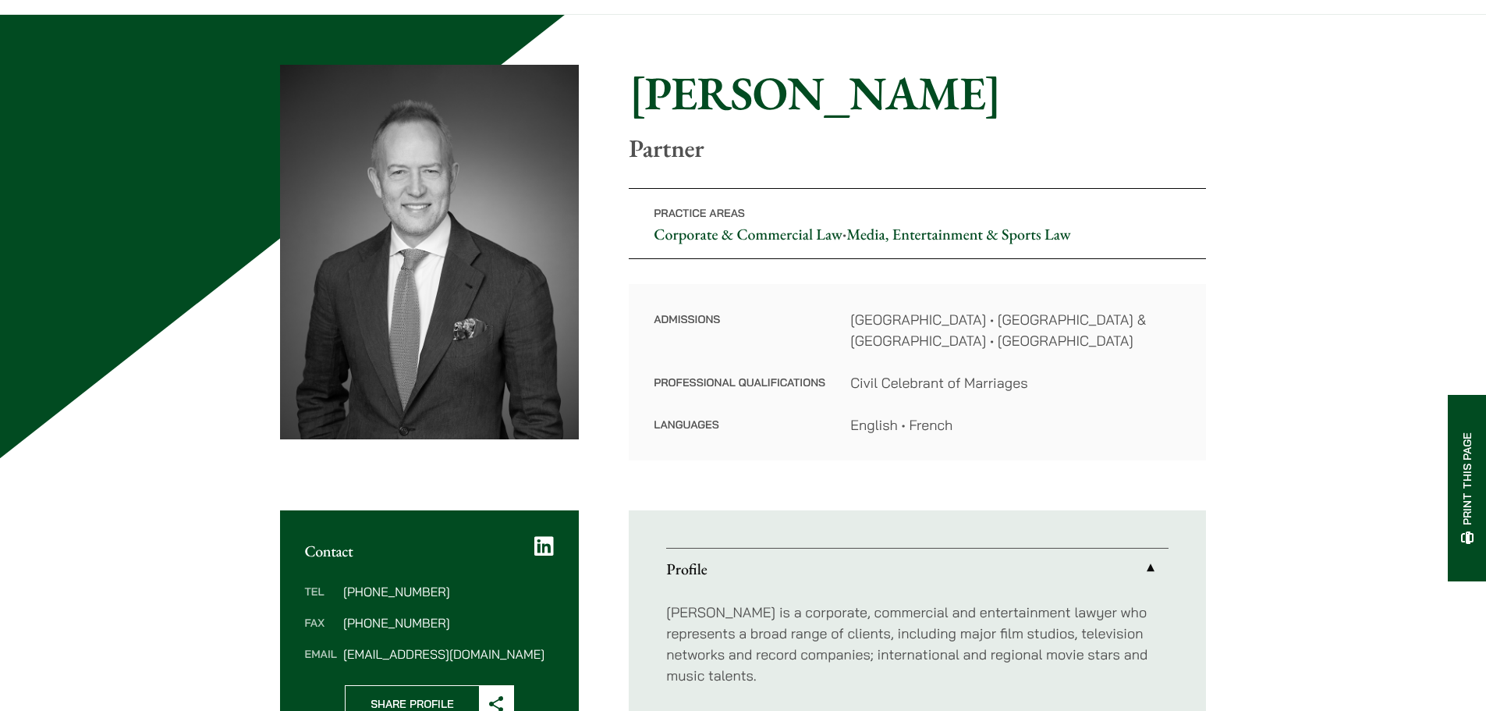
click at [424, 190] on img at bounding box center [430, 252] width 300 height 374
click at [770, 112] on h1 "[PERSON_NAME]" at bounding box center [917, 93] width 577 height 56
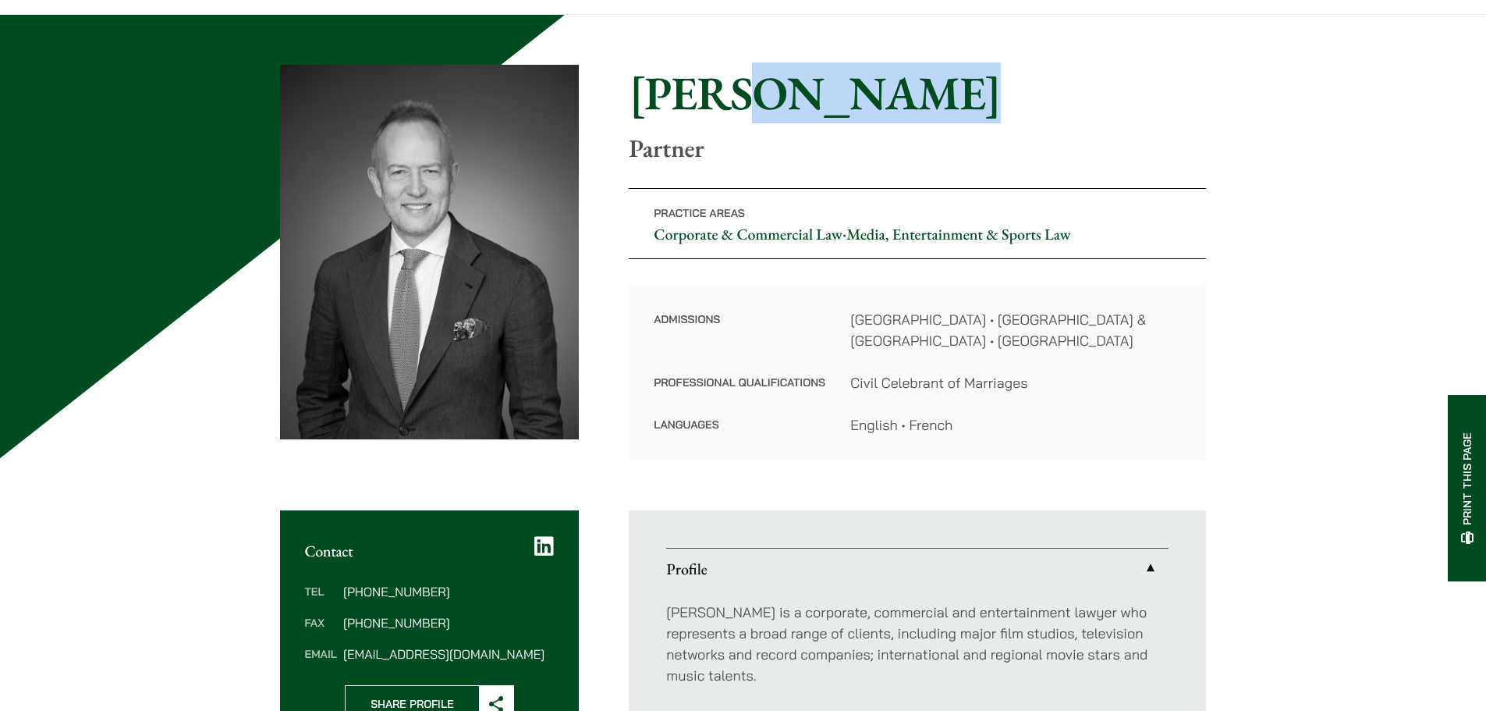
click at [770, 112] on h1 "[PERSON_NAME]" at bounding box center [917, 93] width 577 height 56
click at [773, 101] on h1 "[PERSON_NAME]" at bounding box center [917, 93] width 577 height 56
